Goal: Task Accomplishment & Management: Complete application form

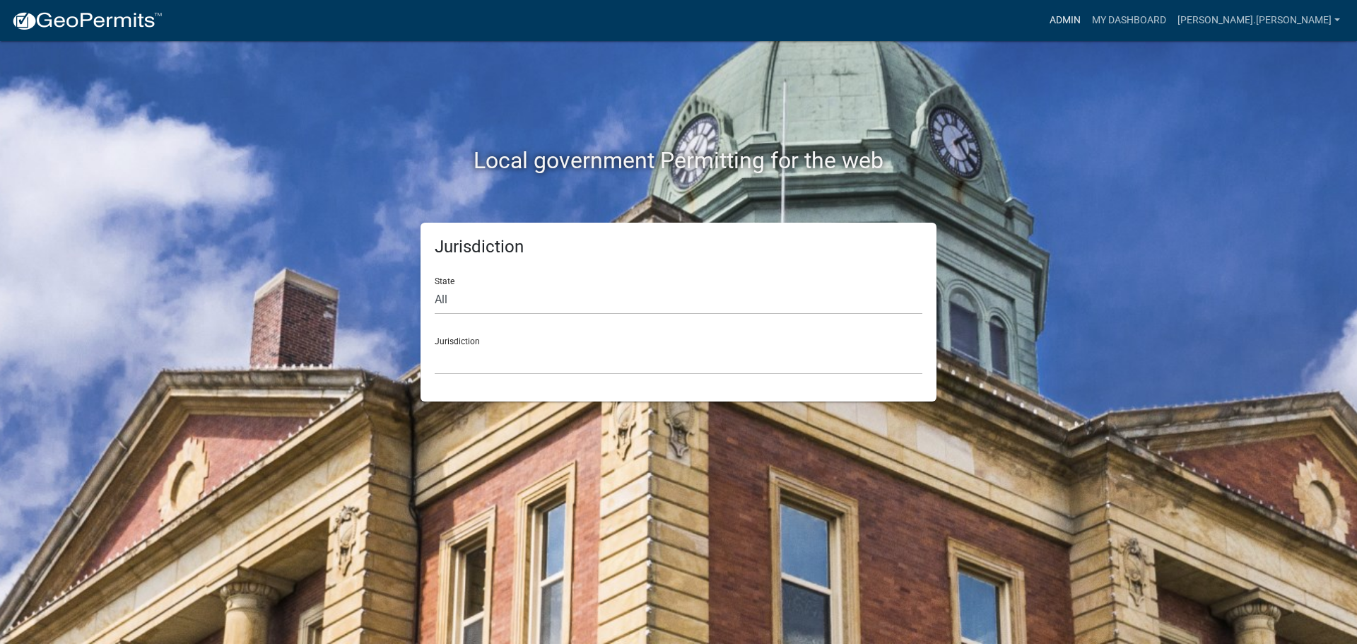
click at [1086, 18] on link "Admin" at bounding box center [1065, 20] width 42 height 27
click at [1086, 23] on link "Admin" at bounding box center [1065, 20] width 42 height 27
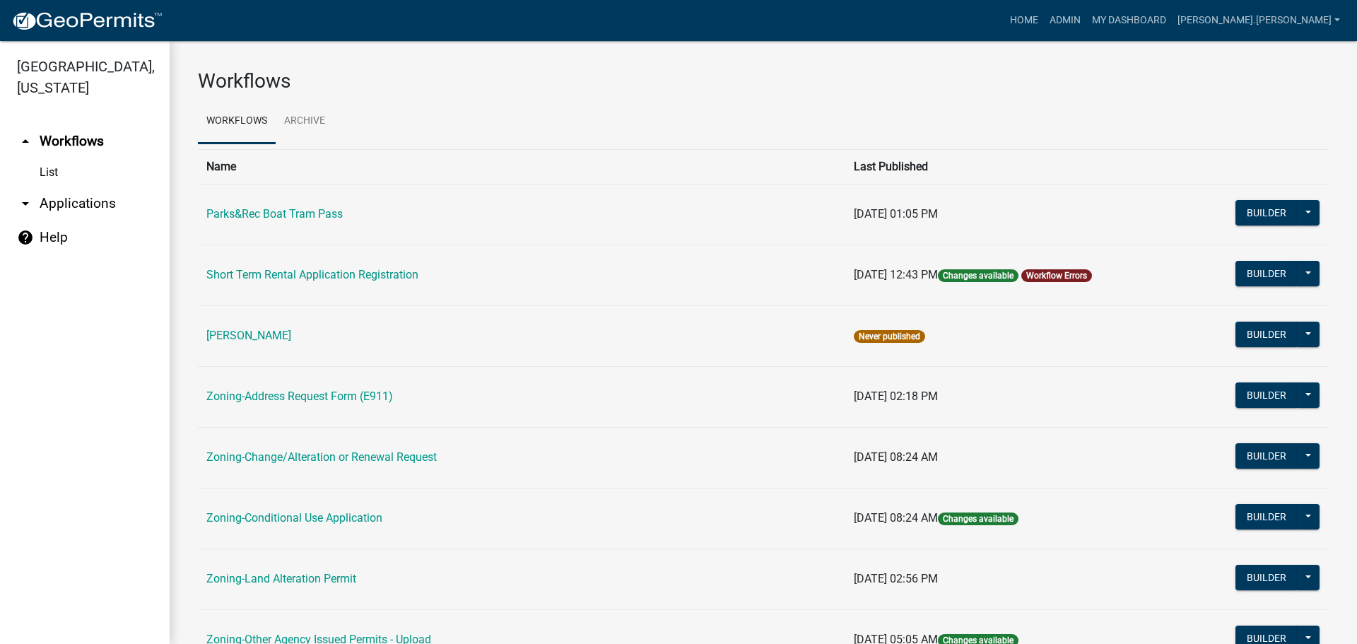
drag, startPoint x: 1072, startPoint y: 356, endPoint x: 1040, endPoint y: 211, distance: 148.2
drag, startPoint x: 980, startPoint y: 102, endPoint x: 940, endPoint y: 50, distance: 65.0
drag, startPoint x: 919, startPoint y: 135, endPoint x: 877, endPoint y: 59, distance: 86.4
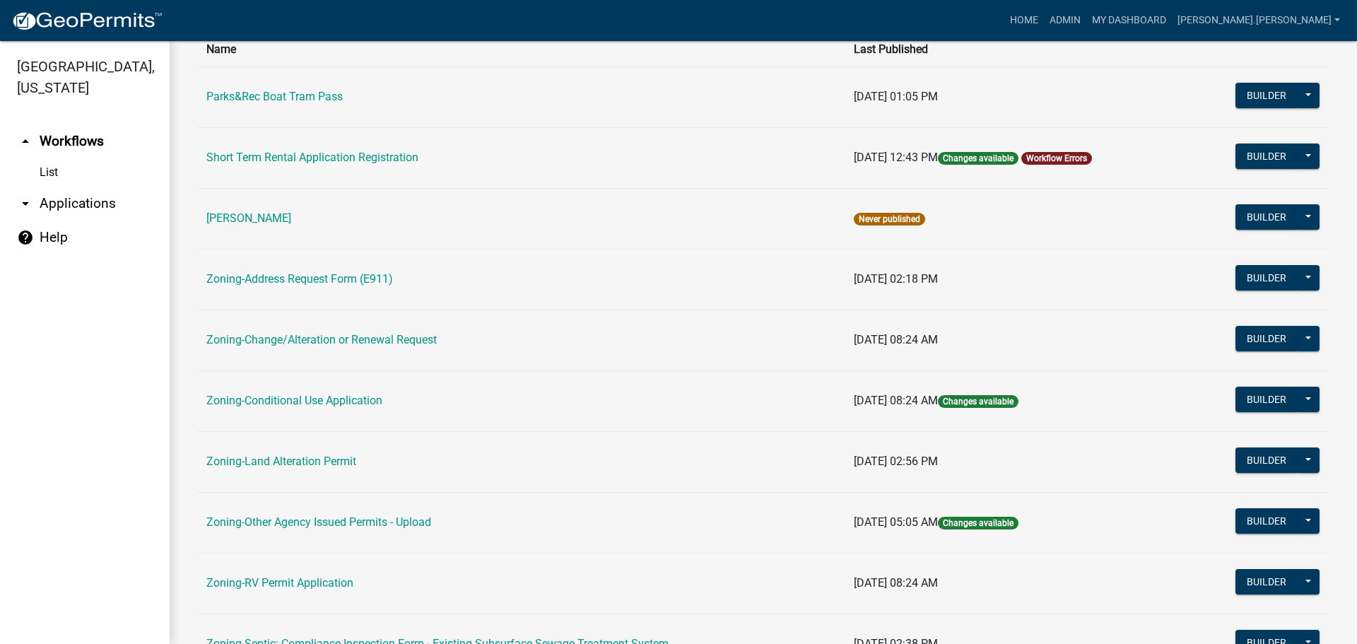
drag, startPoint x: 877, startPoint y: 59, endPoint x: 797, endPoint y: 119, distance: 99.5
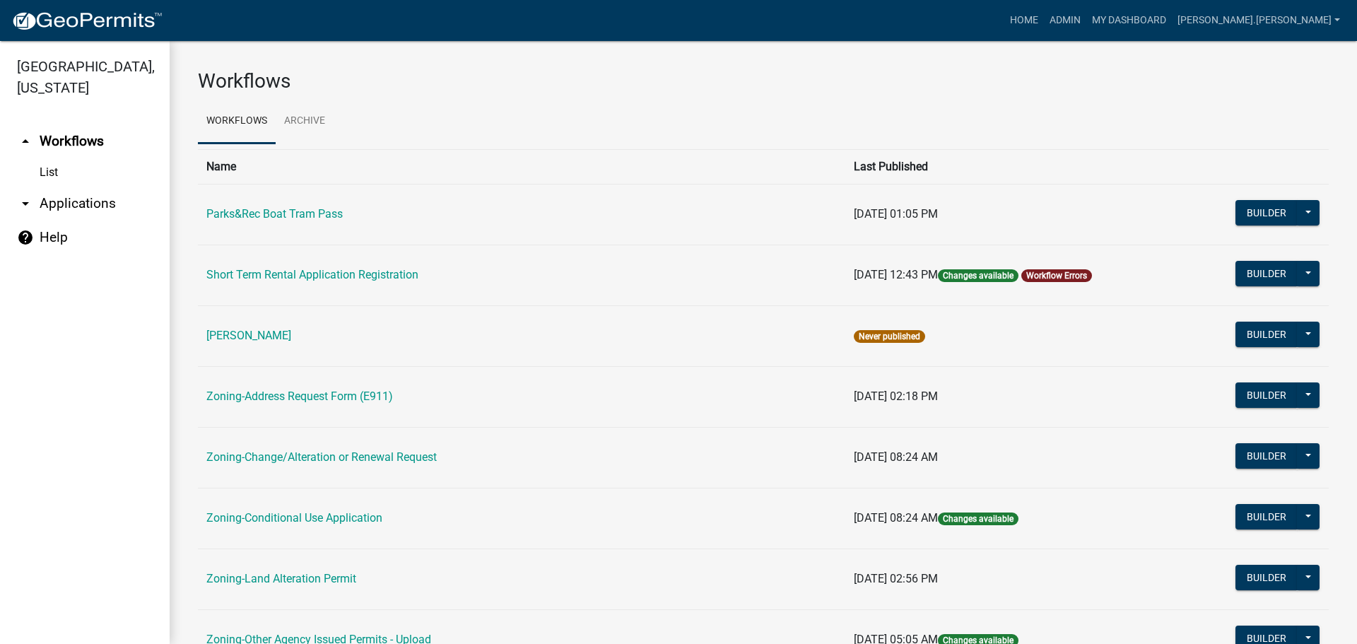
drag, startPoint x: 758, startPoint y: 368, endPoint x: 661, endPoint y: 128, distance: 258.7
click at [693, 98] on div "Workflows" at bounding box center [763, 84] width 1152 height 30
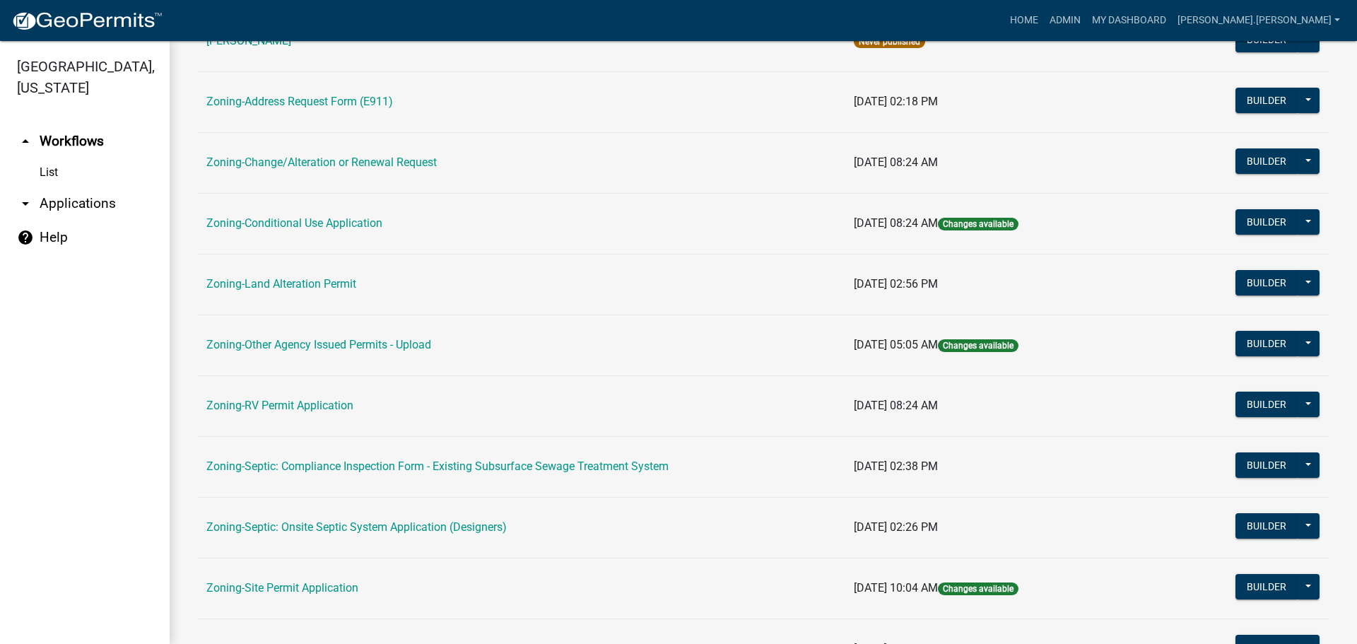
scroll to position [430, 0]
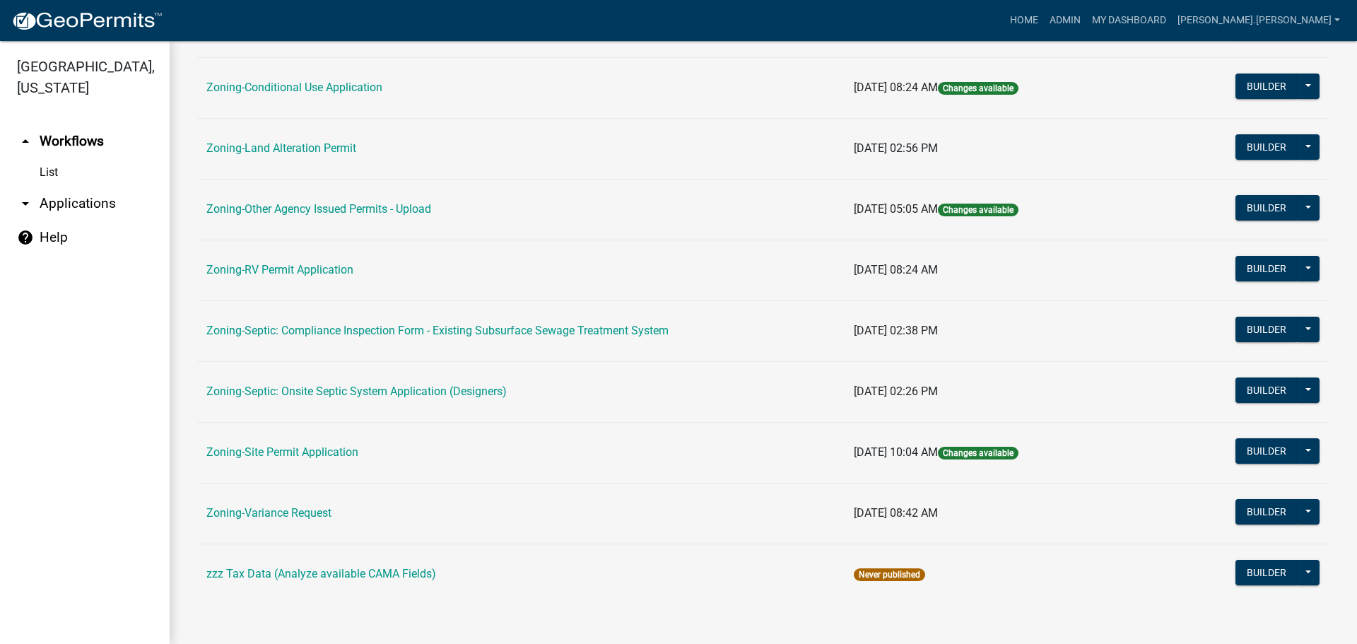
drag, startPoint x: 690, startPoint y: 102, endPoint x: 690, endPoint y: 369, distance: 267.2
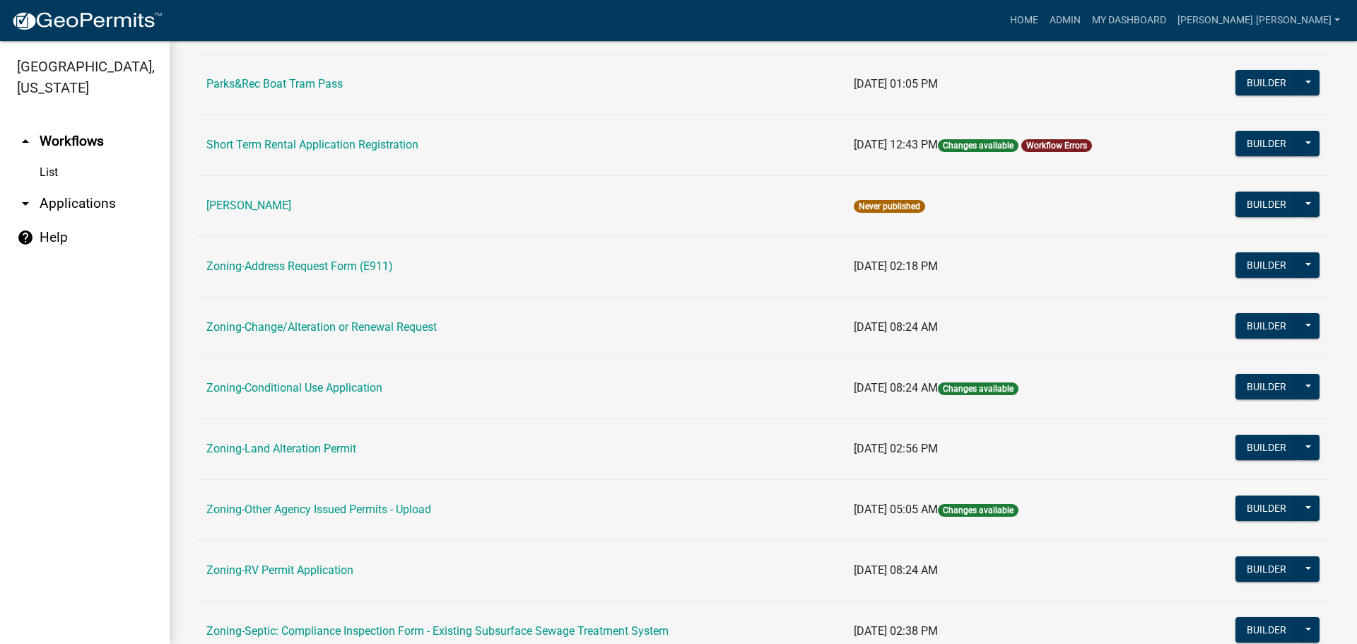
scroll to position [0, 0]
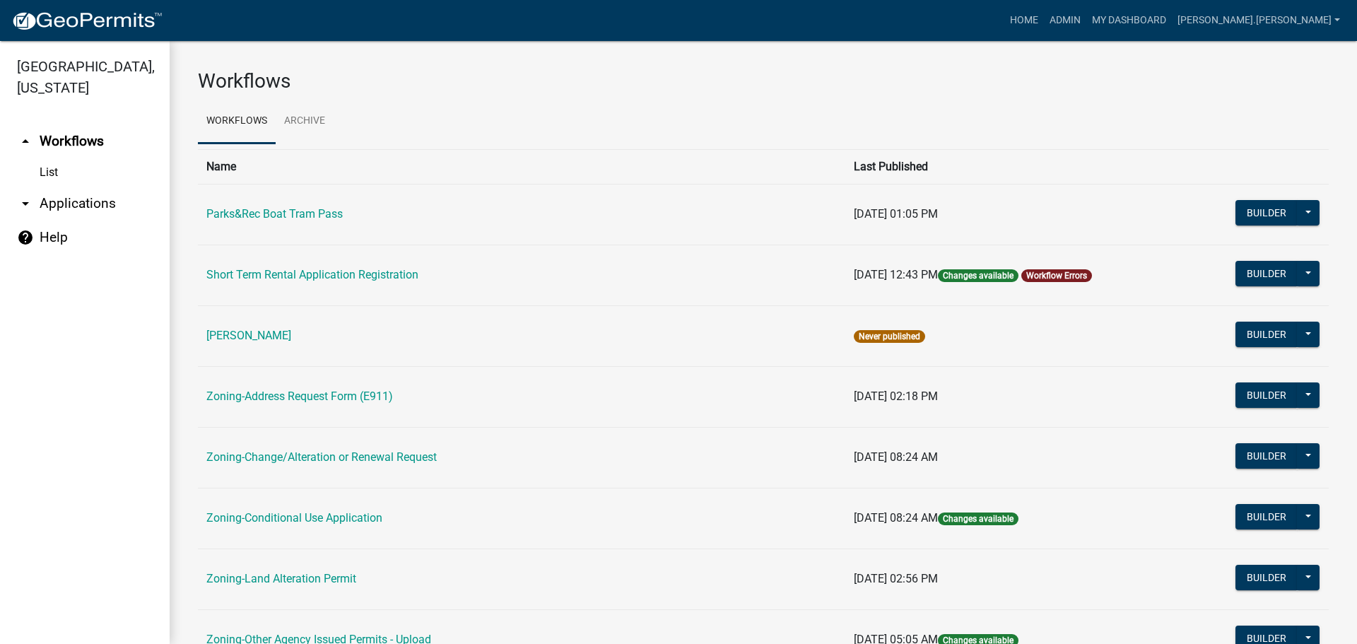
drag, startPoint x: 671, startPoint y: 618, endPoint x: 637, endPoint y: 246, distance: 373.4
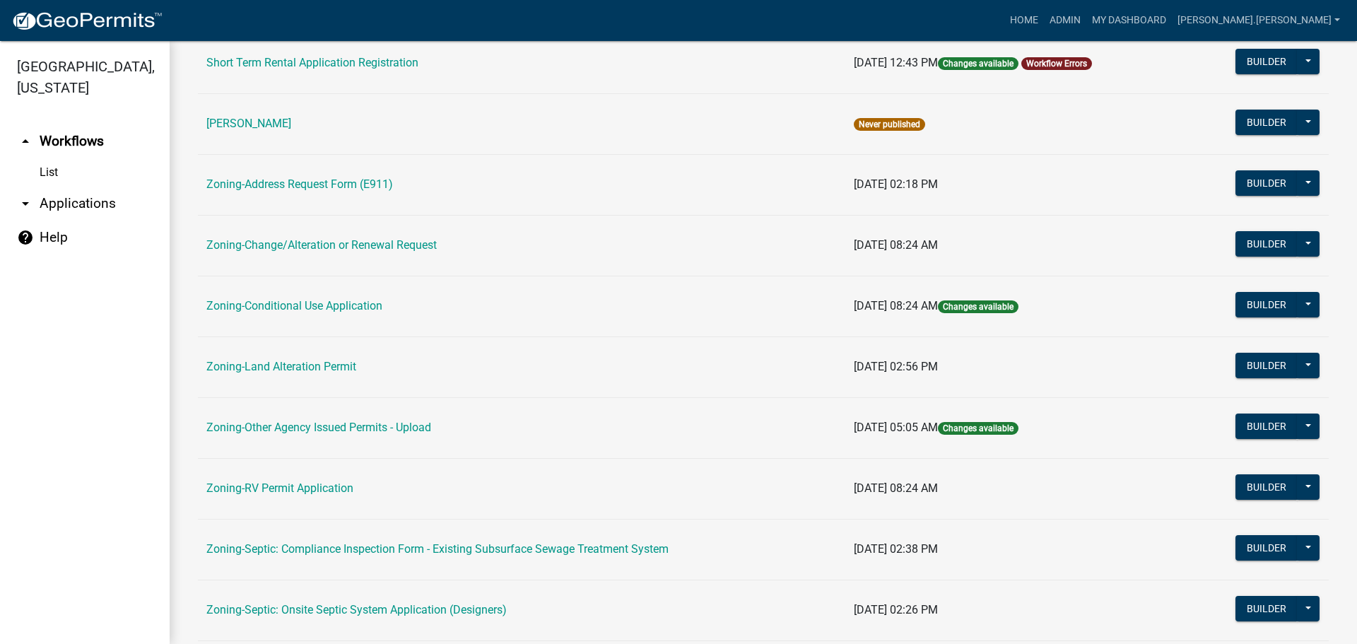
scroll to position [424, 0]
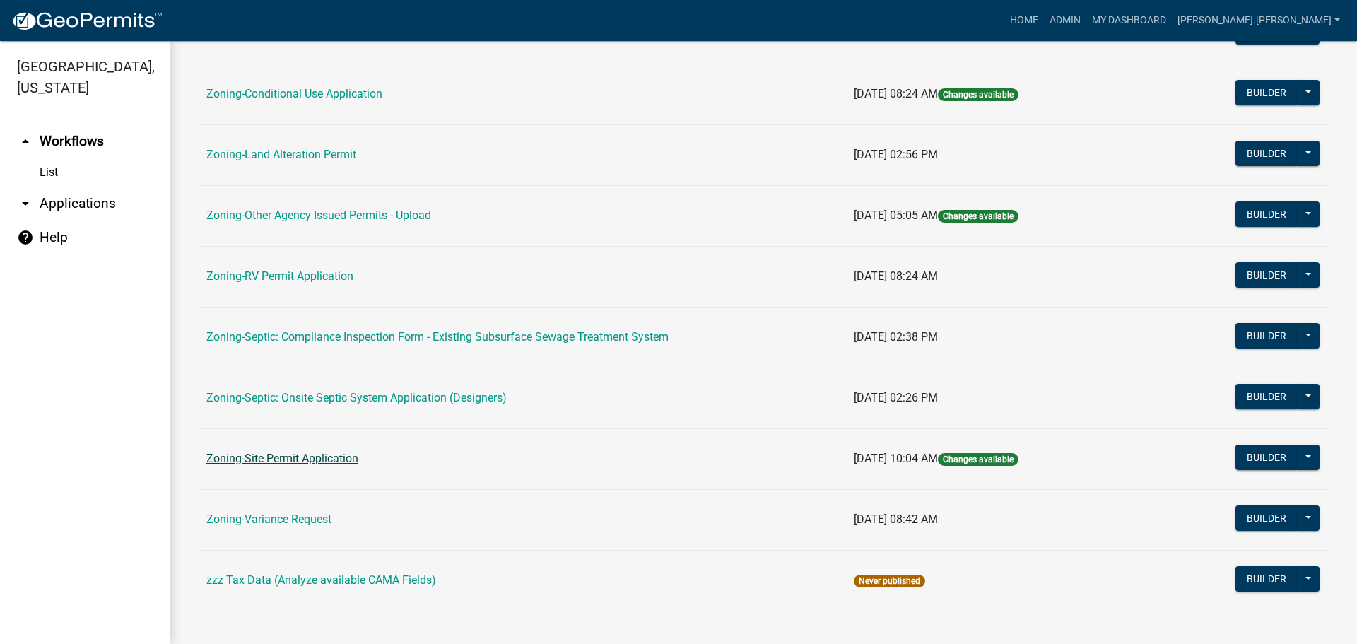
click at [290, 462] on link "Zoning-Site Permit Application" at bounding box center [282, 458] width 152 height 13
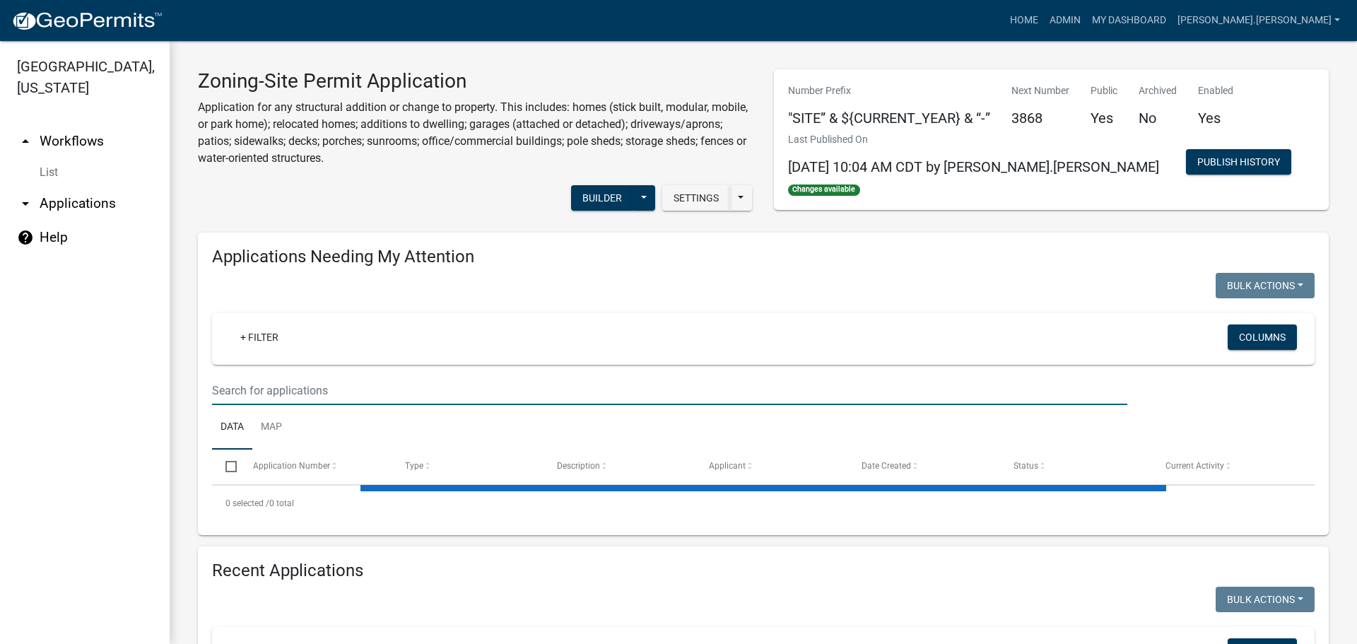
click at [382, 382] on input "text" at bounding box center [669, 390] width 915 height 29
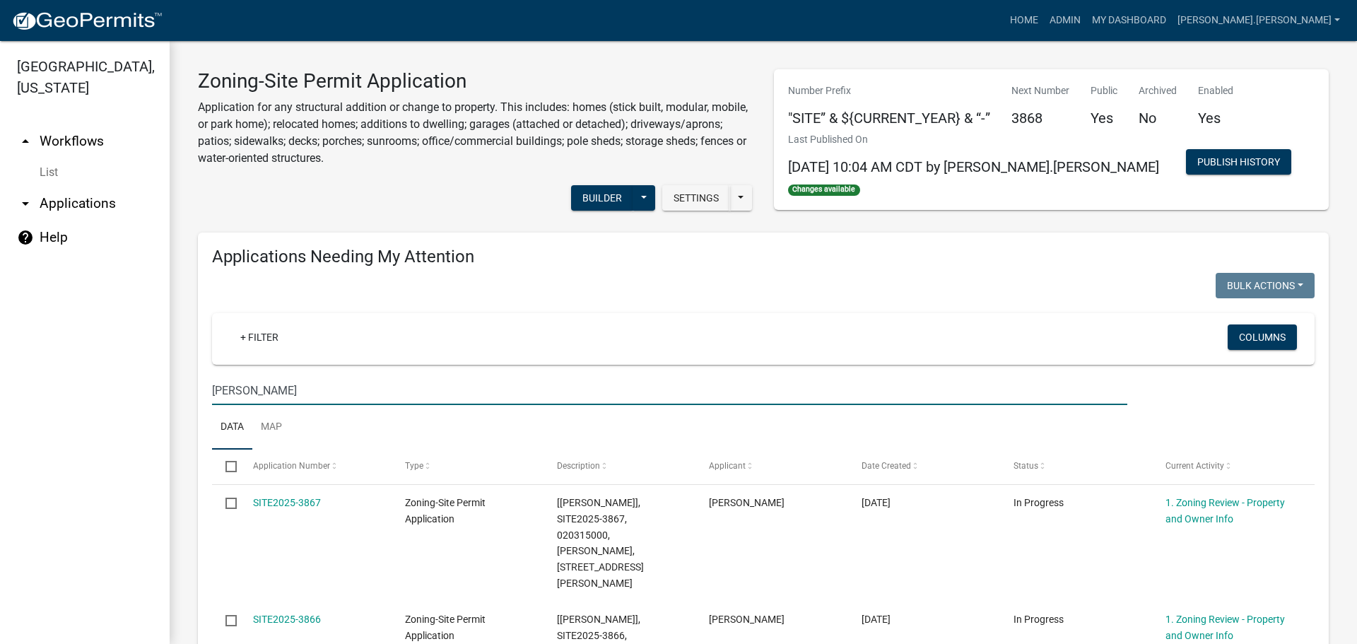
type input "[PERSON_NAME]"
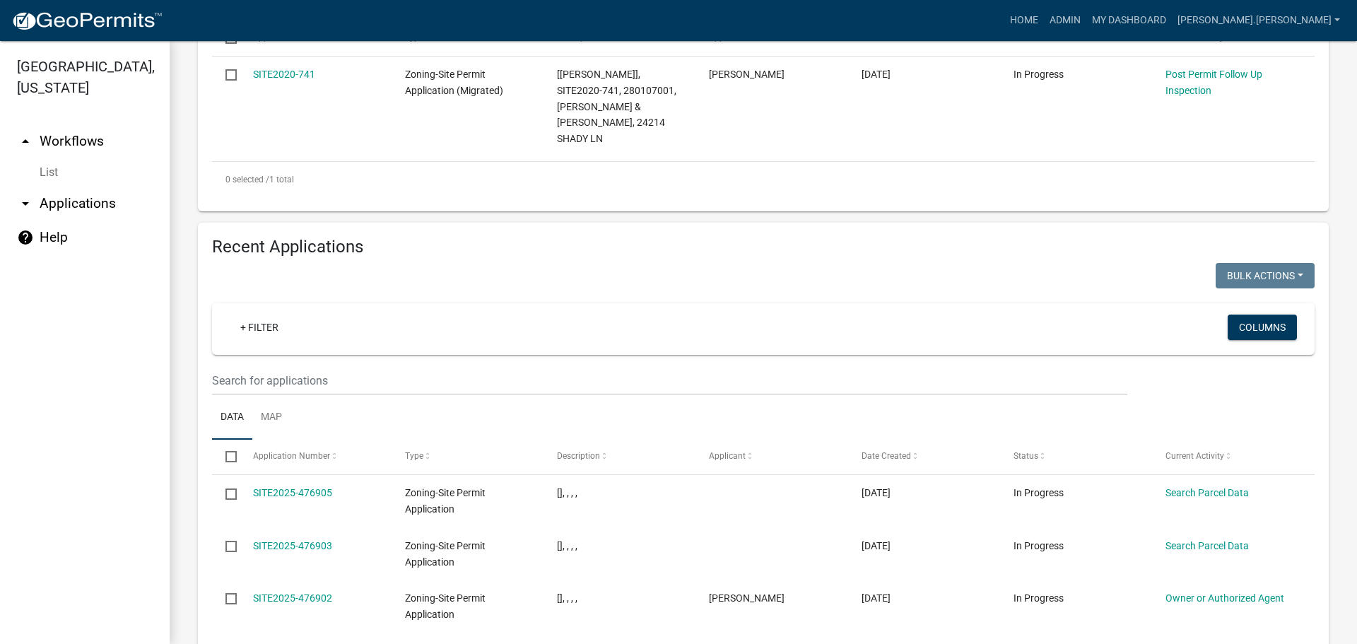
scroll to position [636, 0]
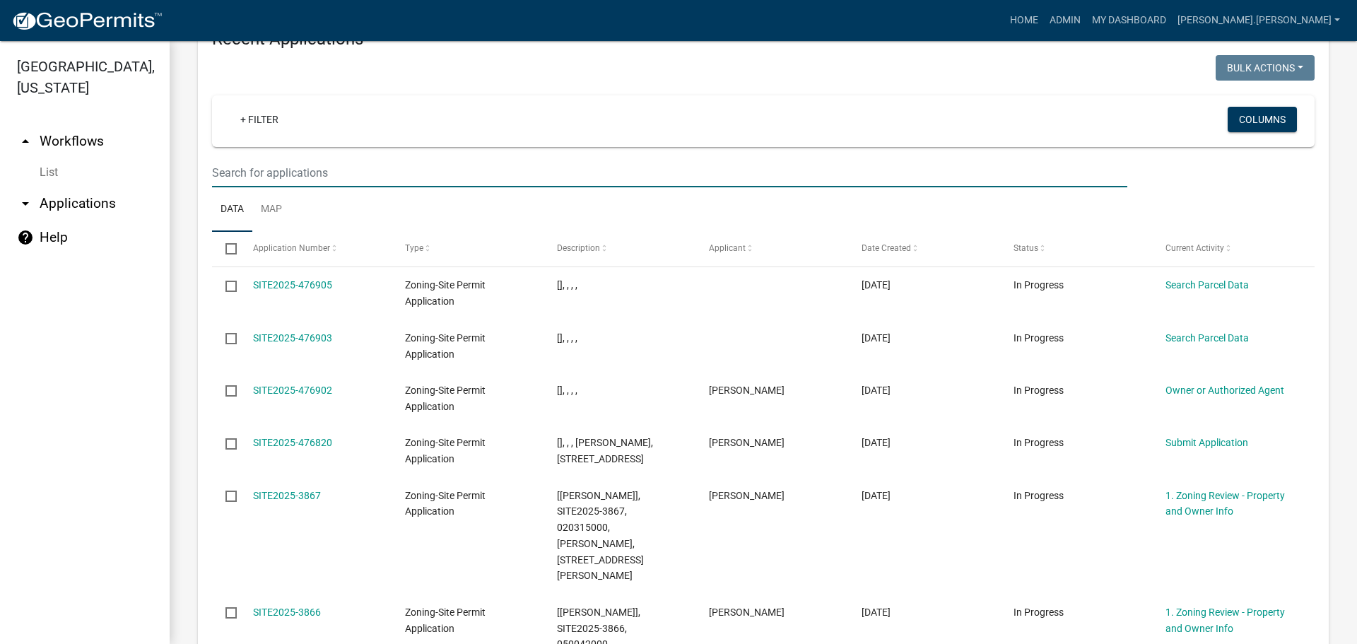
click at [380, 158] on input "text" at bounding box center [669, 172] width 915 height 29
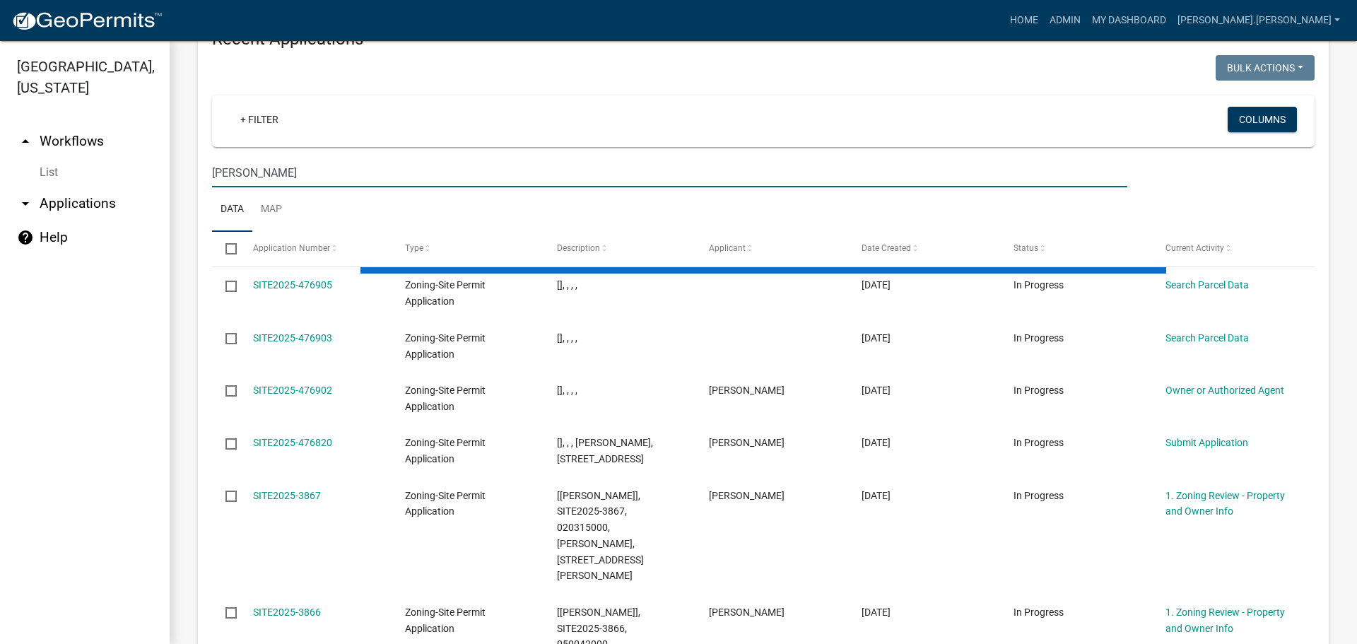
type input "[PERSON_NAME]"
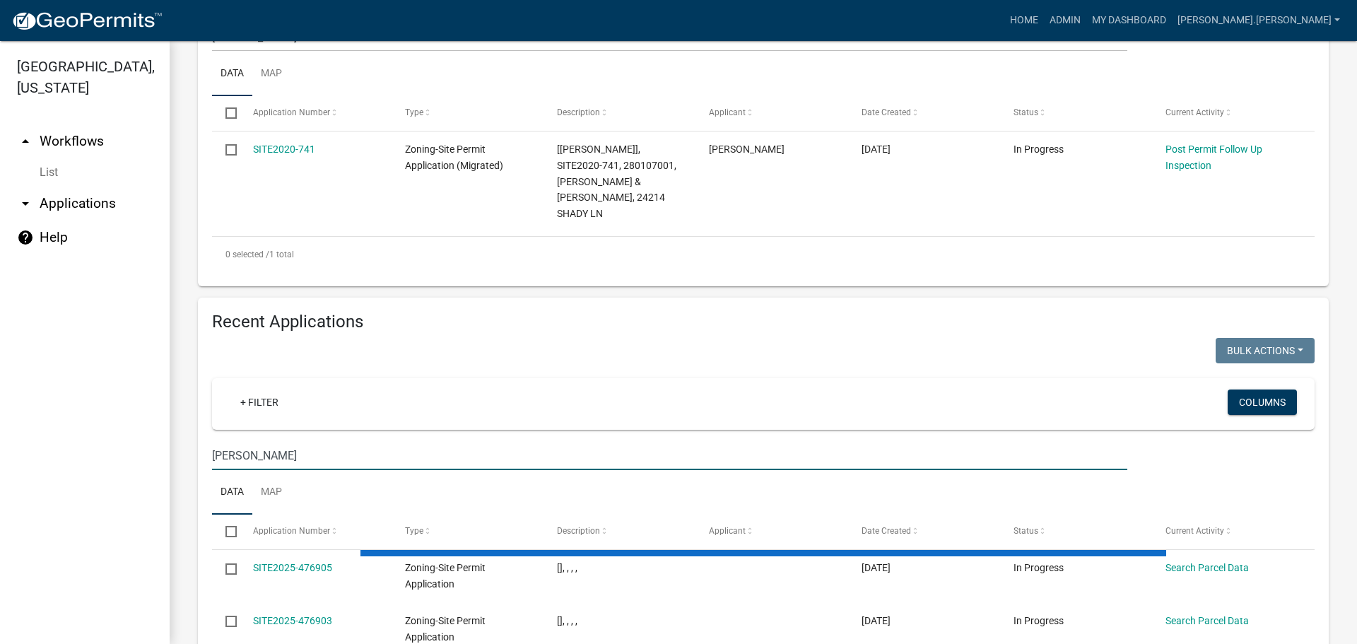
scroll to position [212, 0]
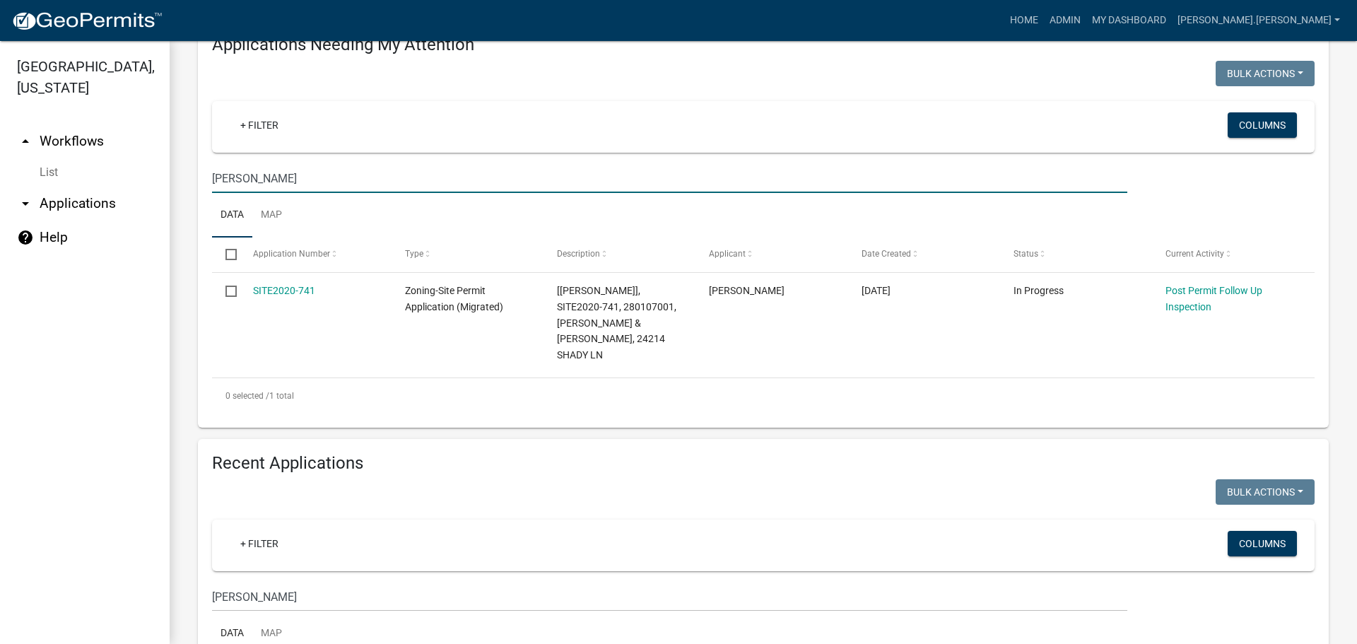
click at [334, 182] on input "[PERSON_NAME]" at bounding box center [669, 178] width 915 height 29
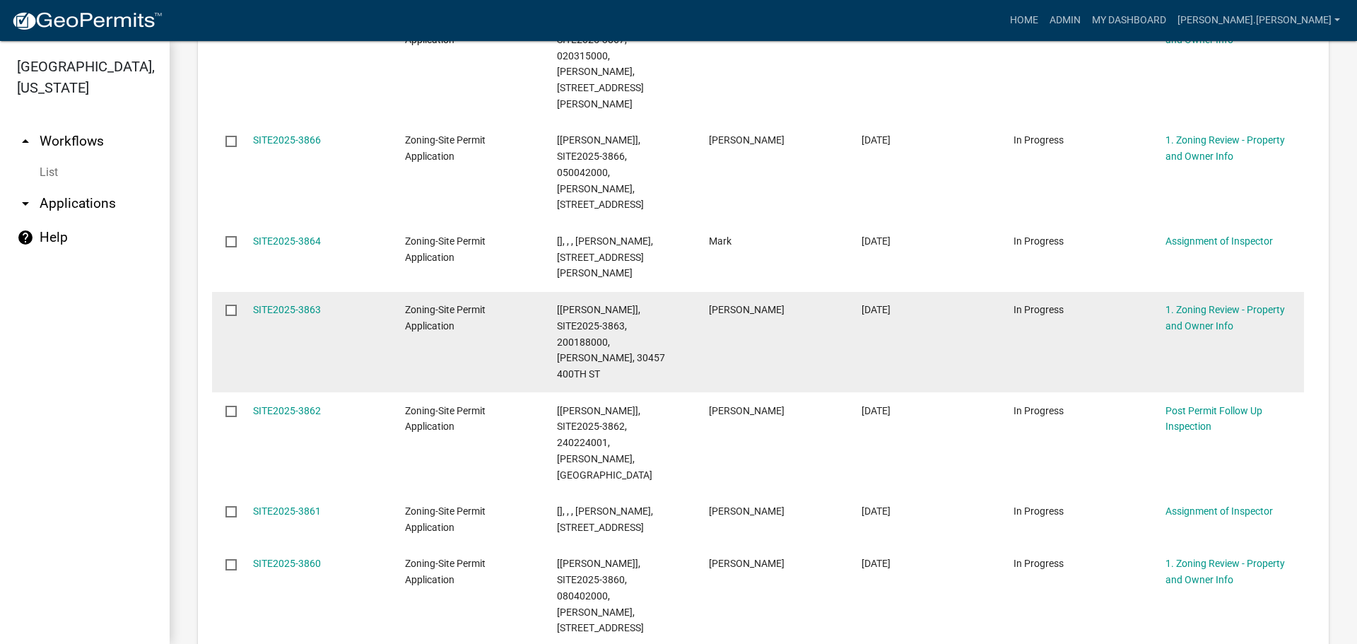
scroll to position [196, 0]
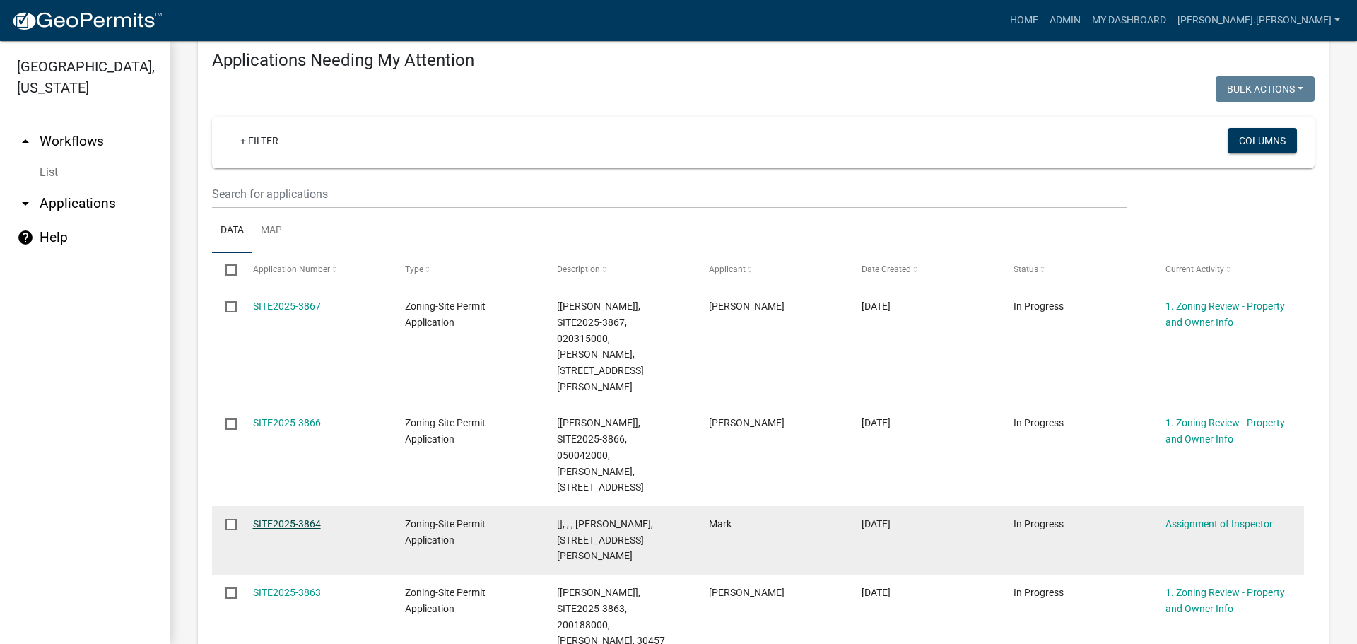
click at [318, 518] on link "SITE2025-3864" at bounding box center [287, 523] width 68 height 11
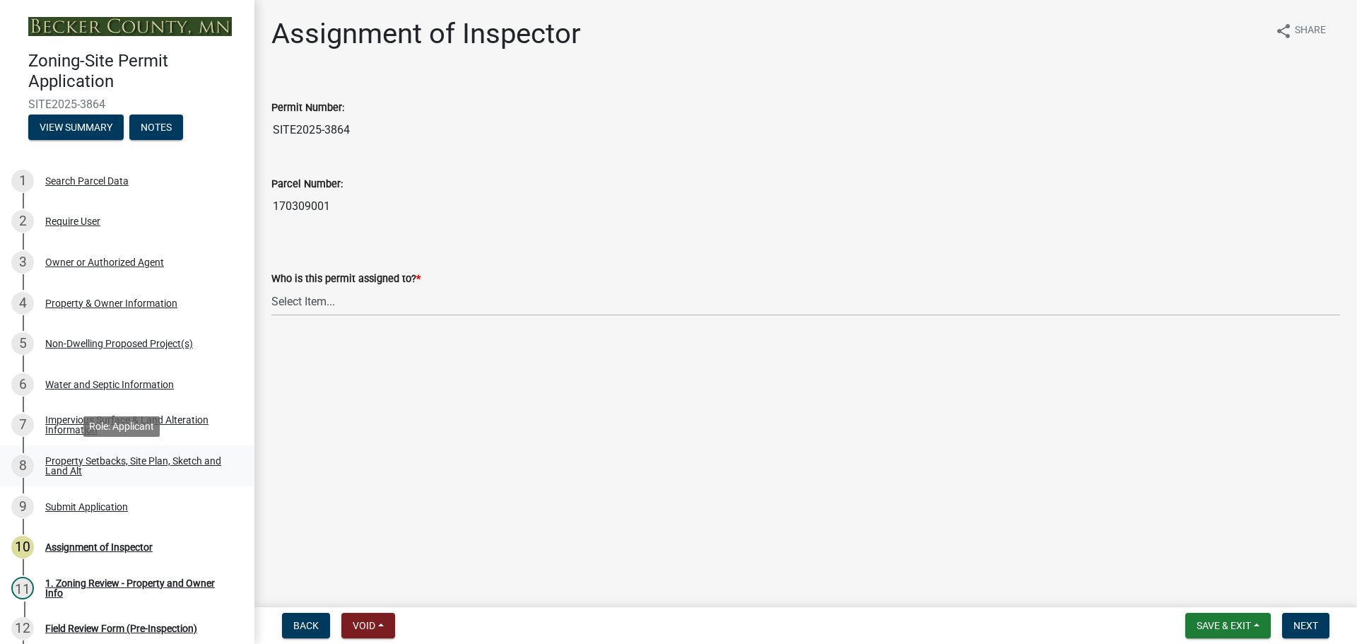
click at [181, 457] on div "Property Setbacks, Site Plan, Sketch and Land Alt" at bounding box center [138, 466] width 187 height 20
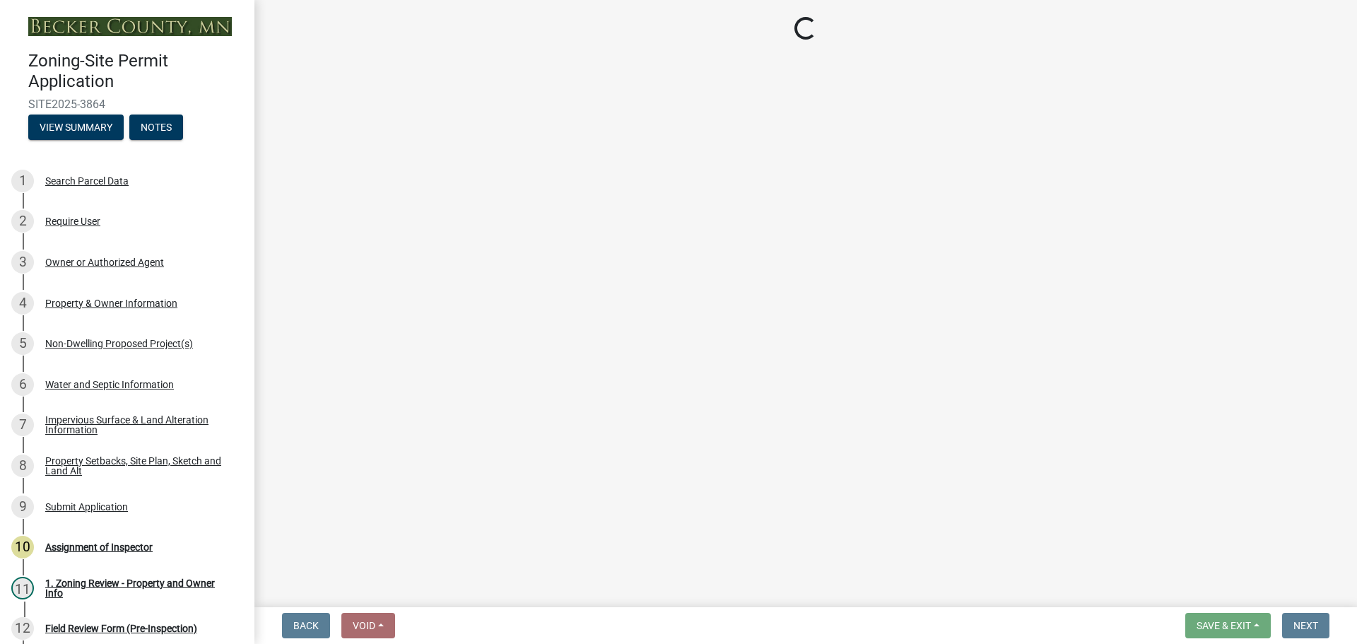
select select "bc359128-44fe-43a6-b559-d4174f4d38cf"
select select "23d9b77f-888b-4fb8-92b8-bb321afa0fee"
select select "b56a4575-9846-47cf-8067-c59a4853da22"
select select "12f785fb-c378-4b18-841c-21c73dc99083"
select select "e8ab2dc3-aa3f-46f3-9b4a-37eb25ad84af"
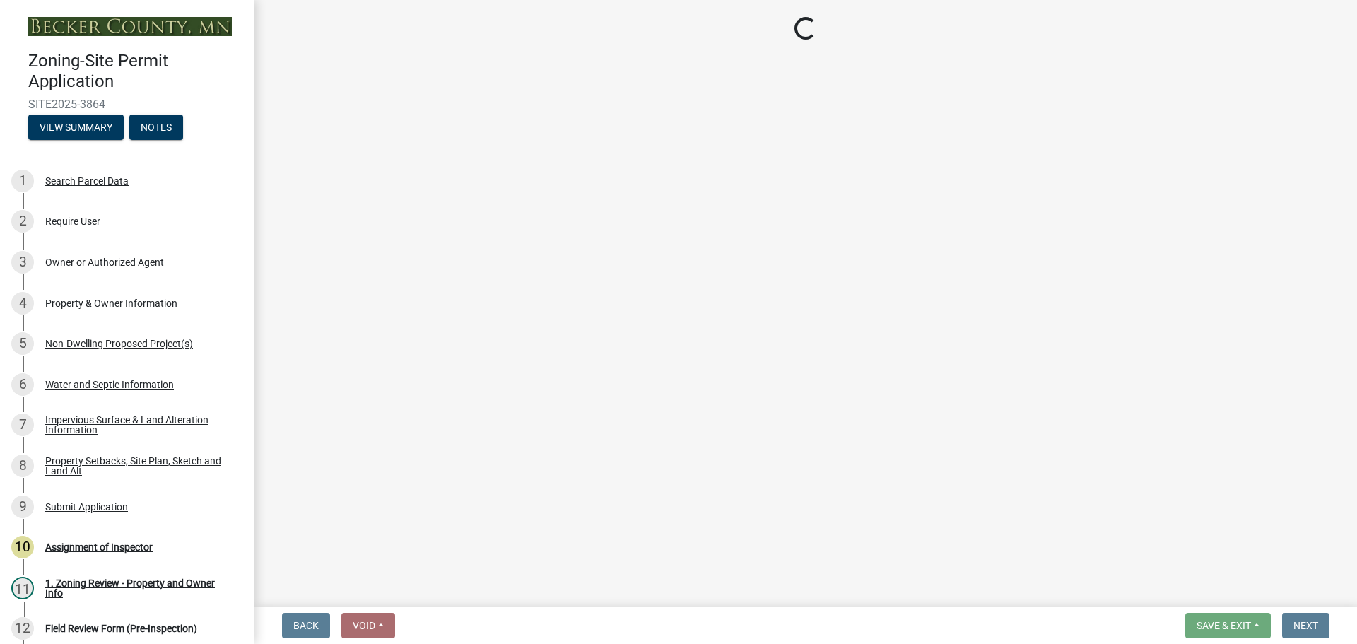
select select "27b2a8b4-abf6-463e-8c0c-7c5d2b4fe26f"
select select "b98836ba-4715-455d-97ab-be9a9df498a8"
select select "a96800da-4e88-4c62-b1ff-2cd17f9e3346"
select select "c8b8ea71-7088-4e87-a493-7bc88cc2835b"
select select "1418c7e3-4054-4b00-84b5-d09b9560f30a"
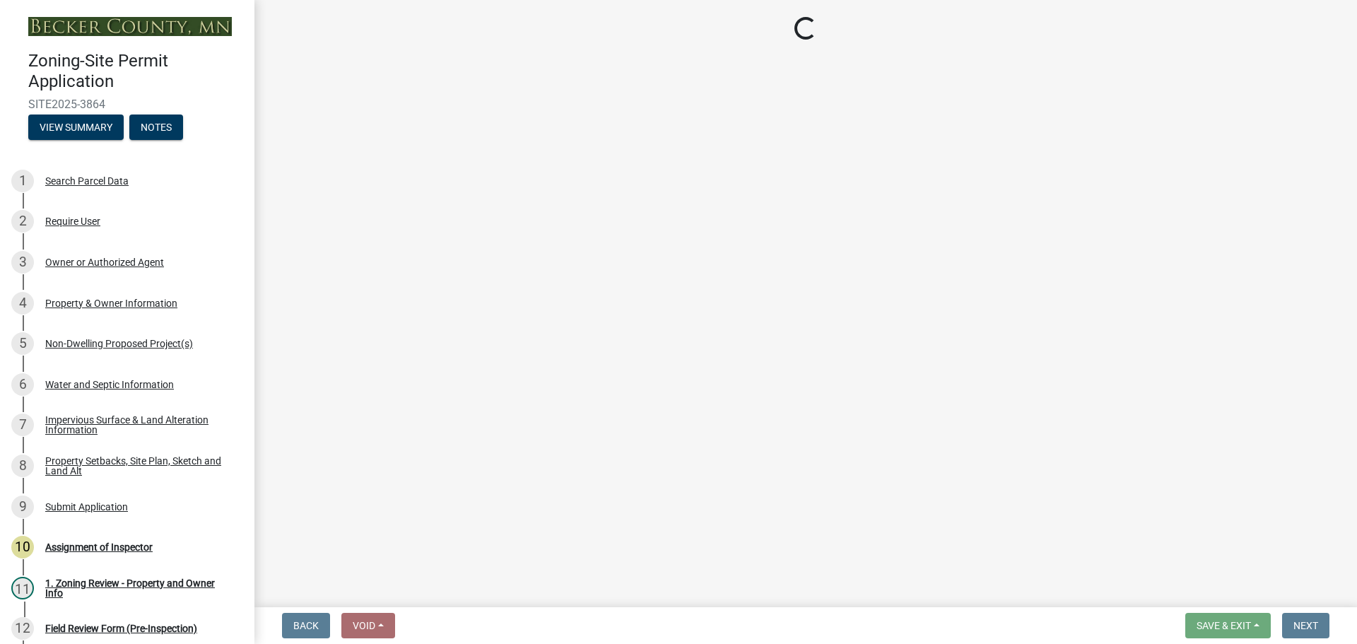
select select "4421853d-5e11-4b64-95ec-6c47066881cc"
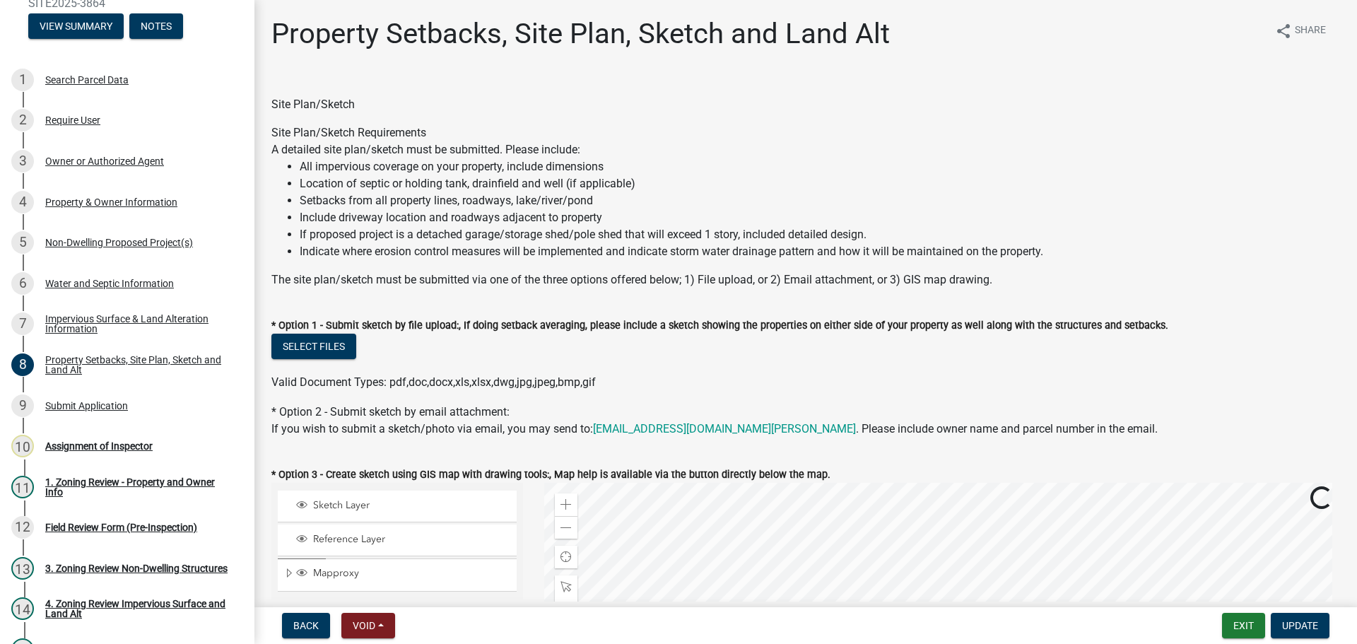
scroll to position [353, 0]
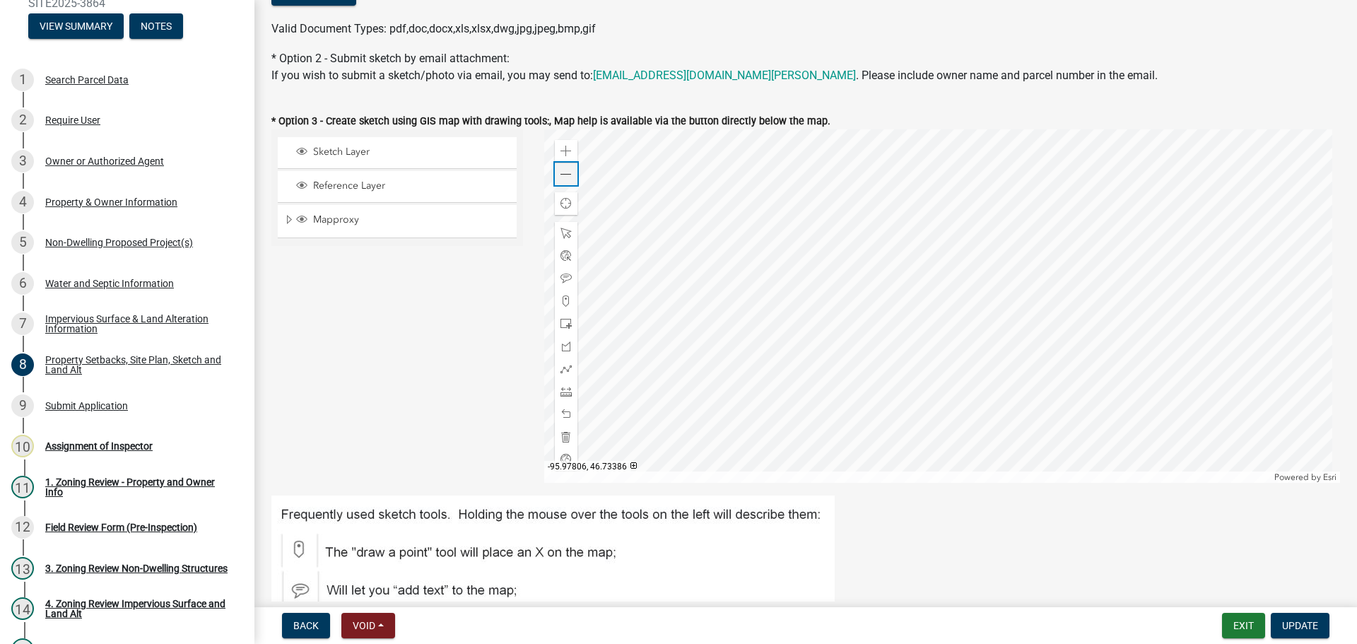
click at [566, 176] on span at bounding box center [566, 174] width 11 height 11
click at [814, 368] on div at bounding box center [942, 305] width 797 height 353
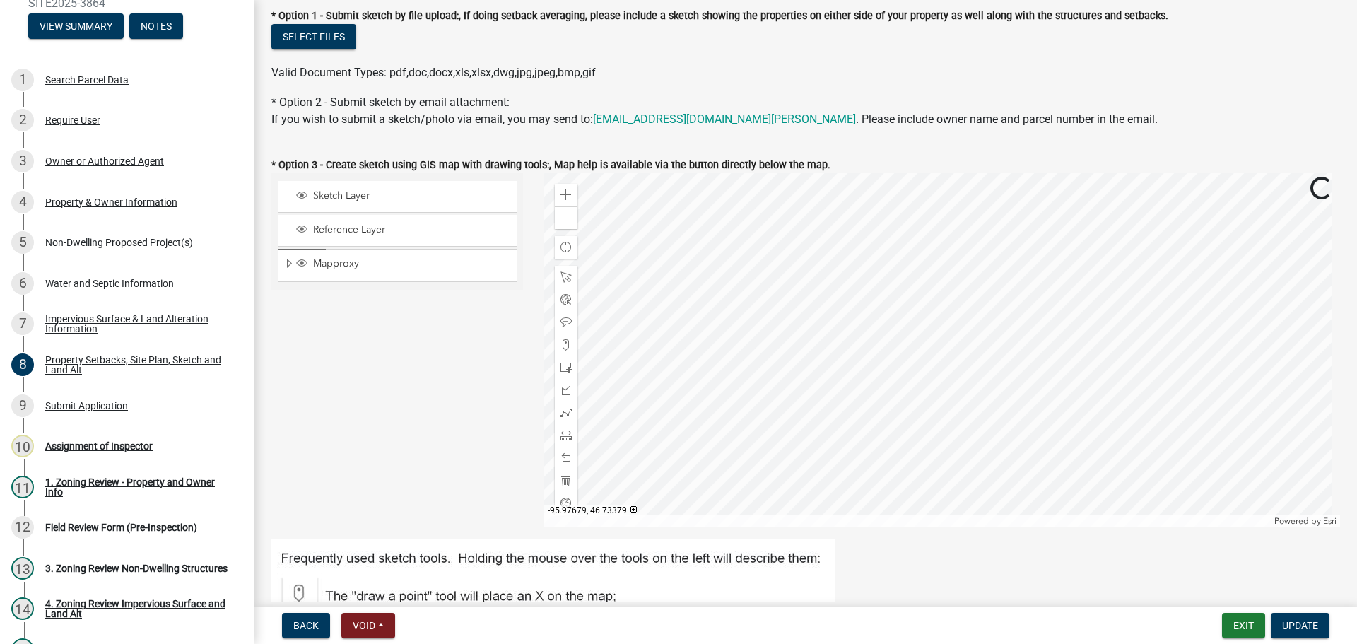
scroll to position [283, 0]
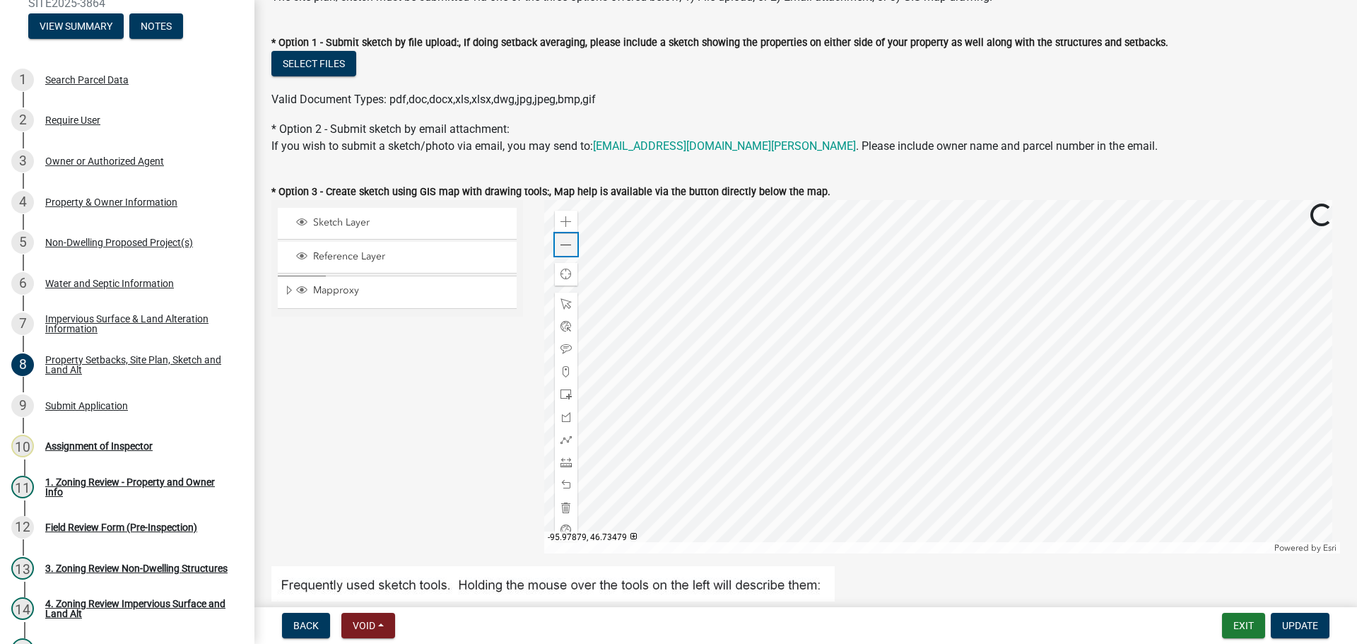
click at [564, 247] on span at bounding box center [566, 245] width 11 height 11
click at [561, 223] on span at bounding box center [566, 221] width 11 height 11
click at [117, 401] on div "Submit Application" at bounding box center [86, 406] width 83 height 10
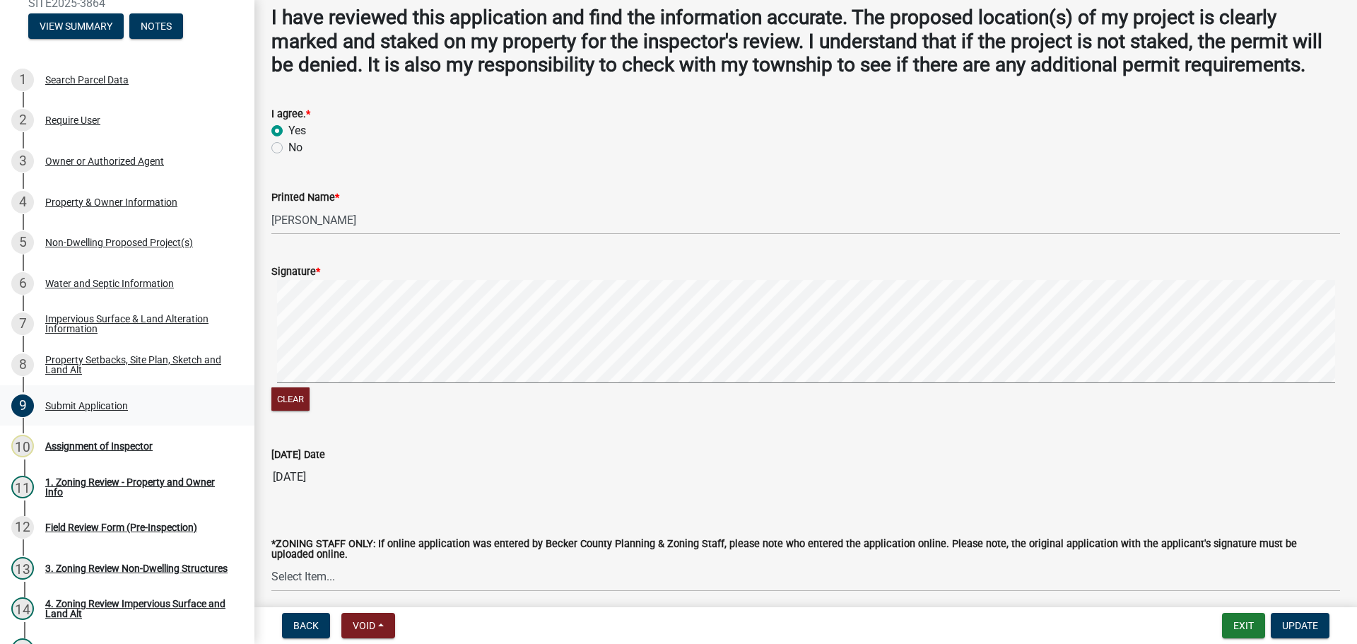
scroll to position [160, 0]
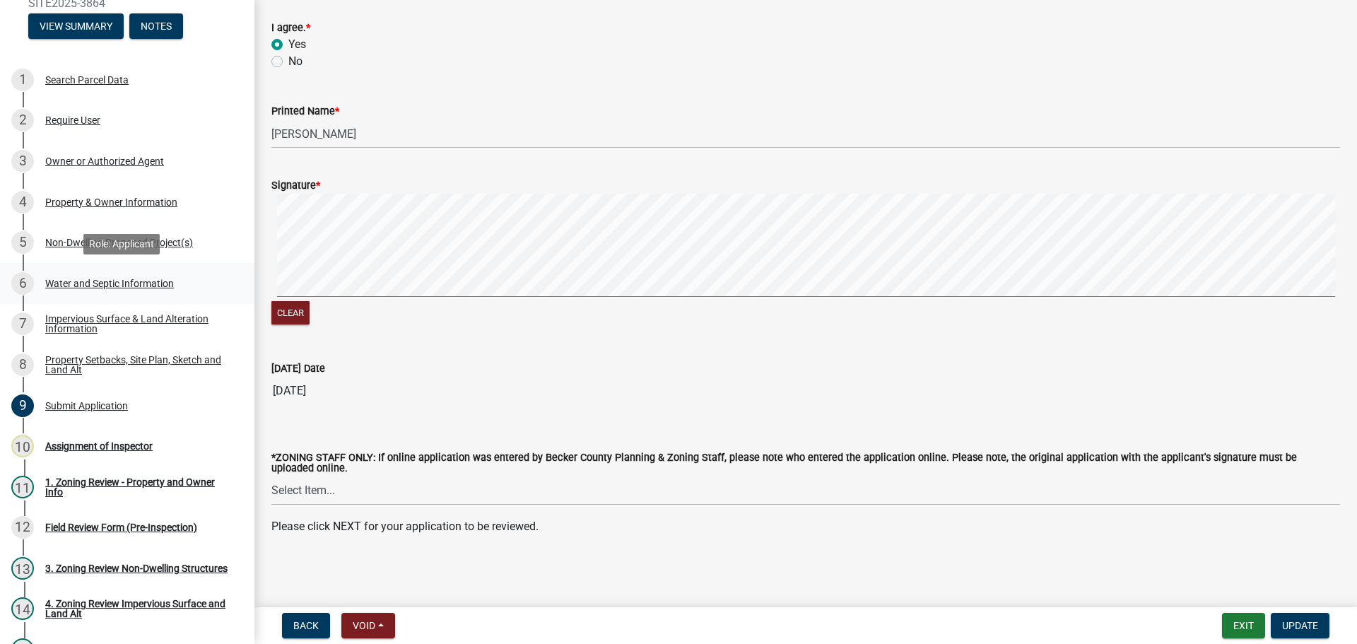
click at [135, 281] on div "Water and Septic Information" at bounding box center [109, 283] width 129 height 10
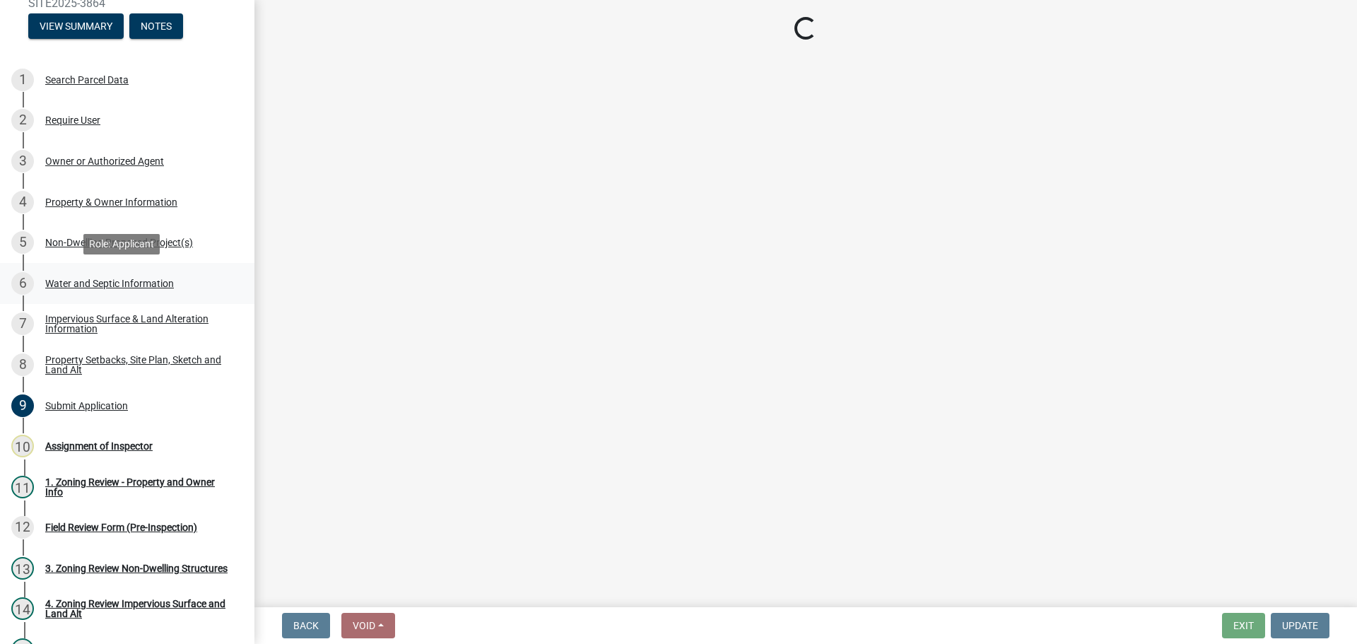
select select "36c179e4-d9bc-4e26-9fa7-a2562bd8114c"
select select "a01a1fb1-1490-43e2-af36-29ac4cf5629f"
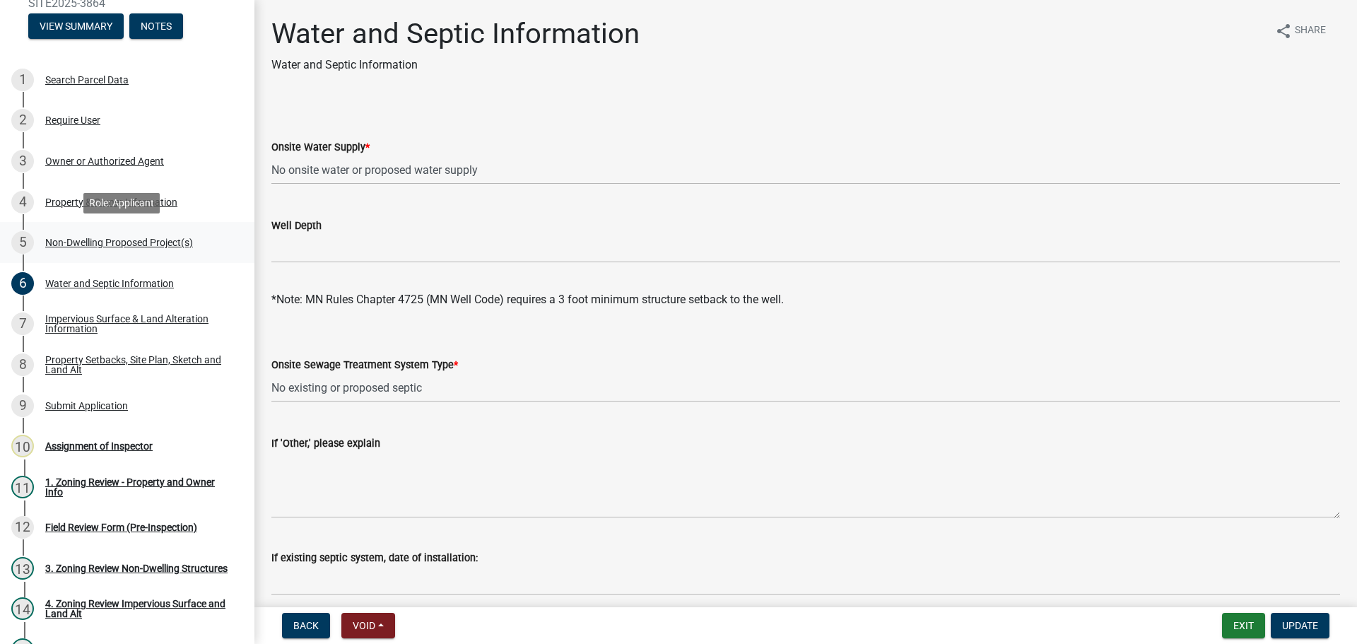
click at [127, 245] on div "Non-Dwelling Proposed Project(s)" at bounding box center [119, 242] width 148 height 10
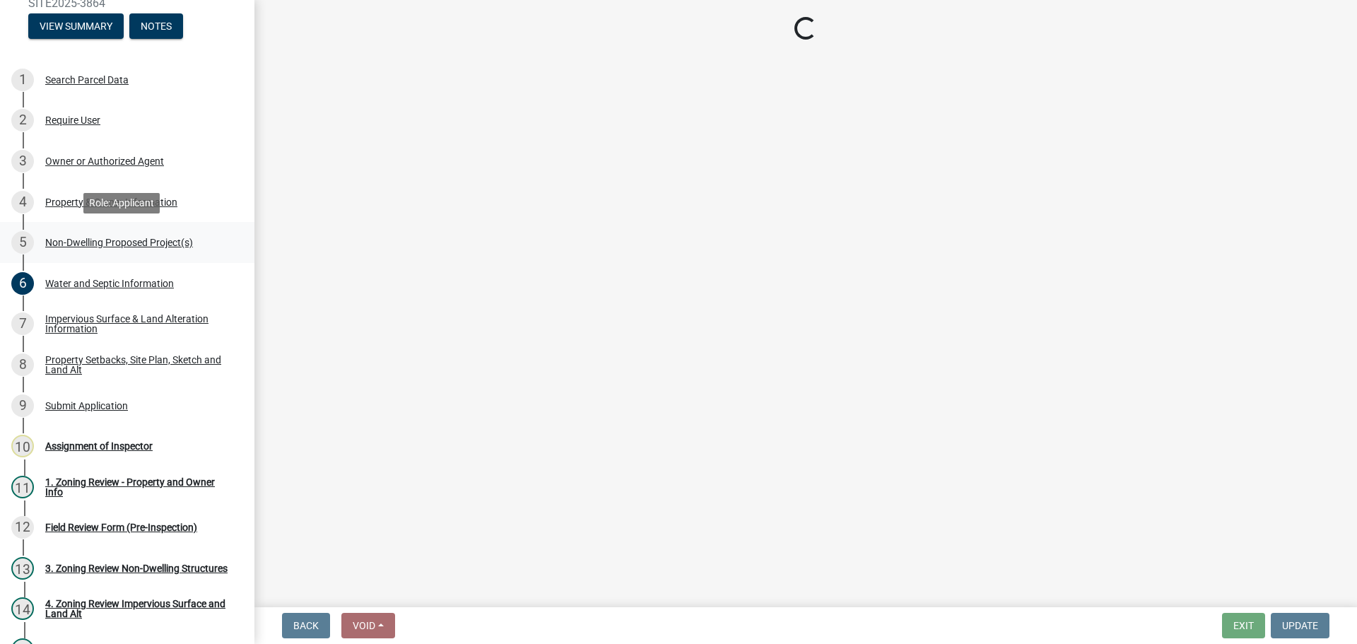
select select "6ced1b54-2913-4dbf-9776-23baa6524e46"
select select "3a2d96d3-fd69-4ed9-bae4-7a5aa03a7e58"
select select "cf118f3b-6469-426f-b247-8aeebfb0198d"
select select "d5258256-81e9-4688-bc84-b01445ee29b6"
select select "258cbdbc-8629-455d-9fed-6a57bf82144e"
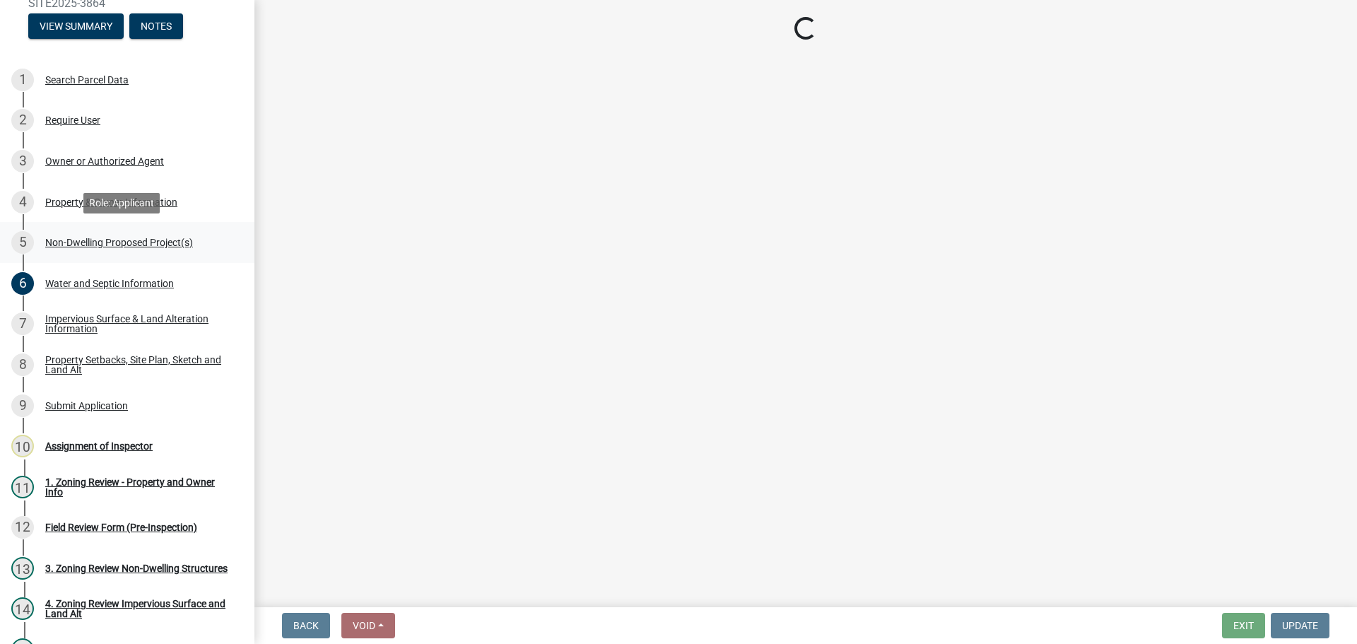
select select "a5a24bbb-d142-4a96-81aa-f197e501dfcc"
select select "a9a8393f-3c28-47b8-b6d9-84c94641c3fc"
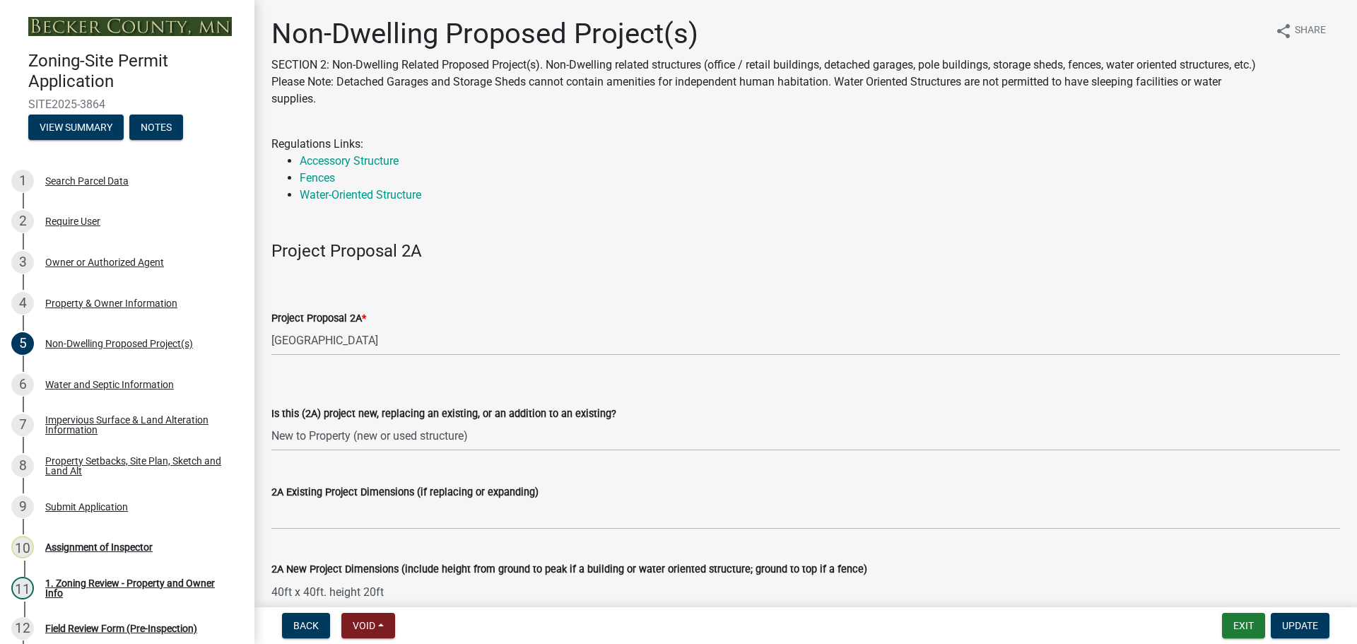
drag, startPoint x: 569, startPoint y: 474, endPoint x: 449, endPoint y: 164, distance: 332.7
click at [454, 155] on li "Accessory Structure" at bounding box center [820, 161] width 1040 height 17
drag, startPoint x: 450, startPoint y: 122, endPoint x: 450, endPoint y: 130, distance: 8.5
